Goal: Navigation & Orientation: Find specific page/section

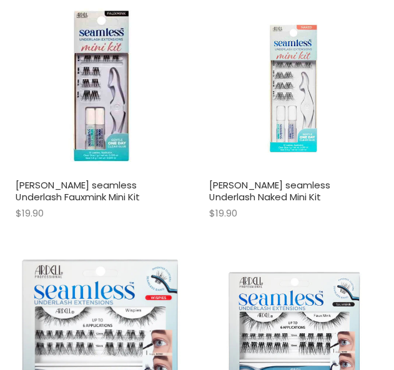
scroll to position [2111, 0]
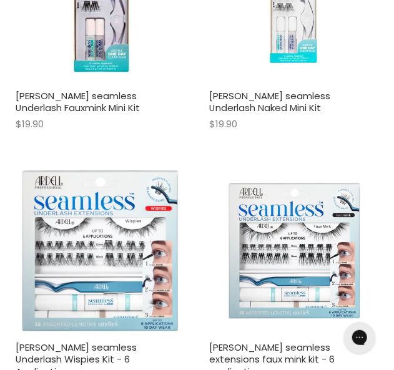
drag, startPoint x: 400, startPoint y: 99, endPoint x: 400, endPoint y: 163, distance: 63.6
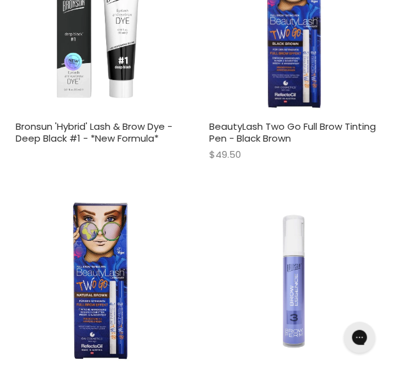
scroll to position [5873, 0]
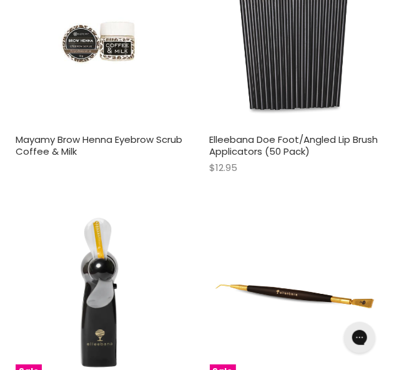
scroll to position [10759, 0]
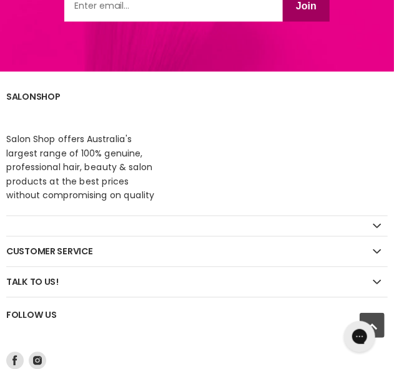
scroll to position [24099, 0]
